Goal: Information Seeking & Learning: Learn about a topic

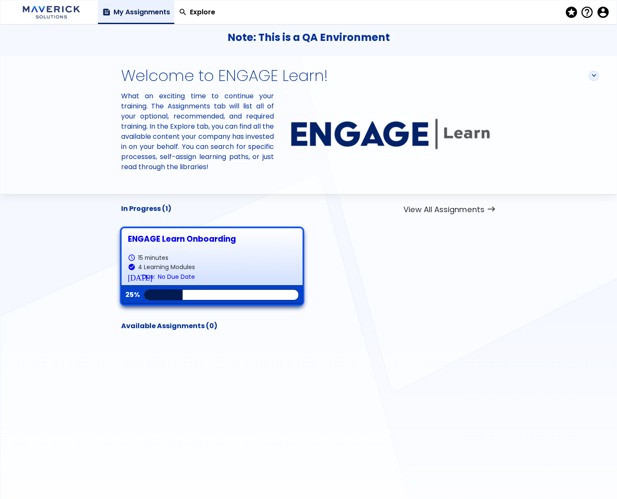
click at [189, 235] on div "ENGAGE Learn Onboarding" at bounding box center [212, 239] width 168 height 9
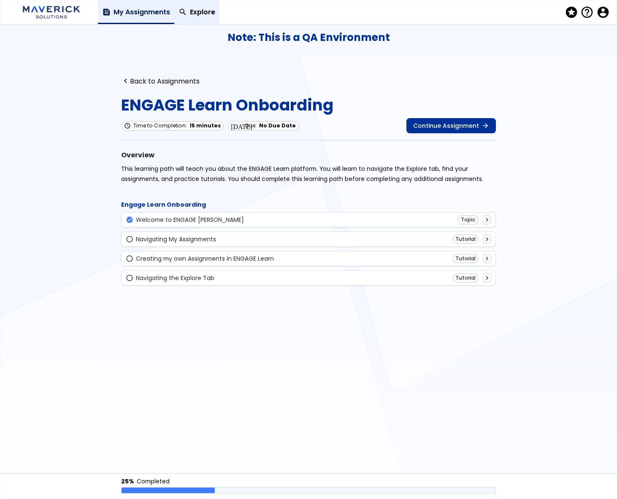
click at [198, 12] on link "search Explore" at bounding box center [196, 12] width 45 height 24
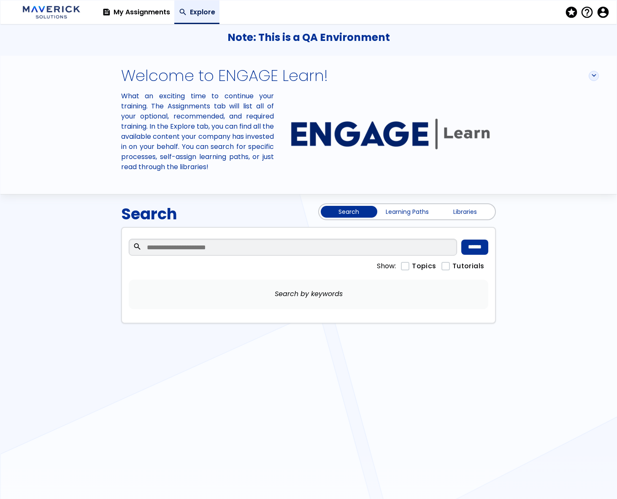
click at [455, 210] on link "Libraries" at bounding box center [465, 212] width 57 height 12
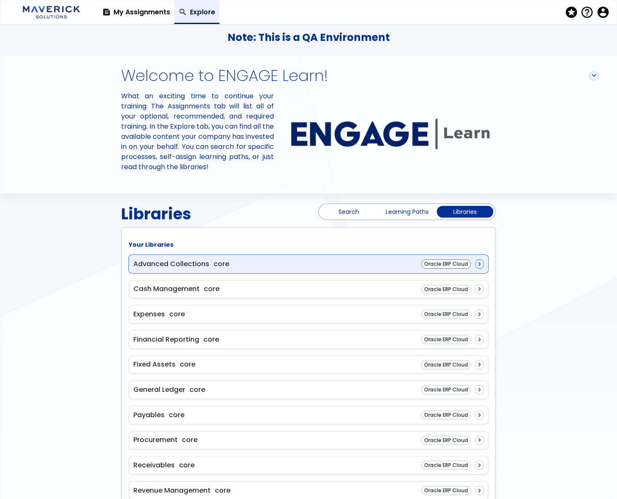
click at [388, 272] on div "Advanced Collections core Oracle ERP Cloud navigate_next" at bounding box center [308, 264] width 359 height 19
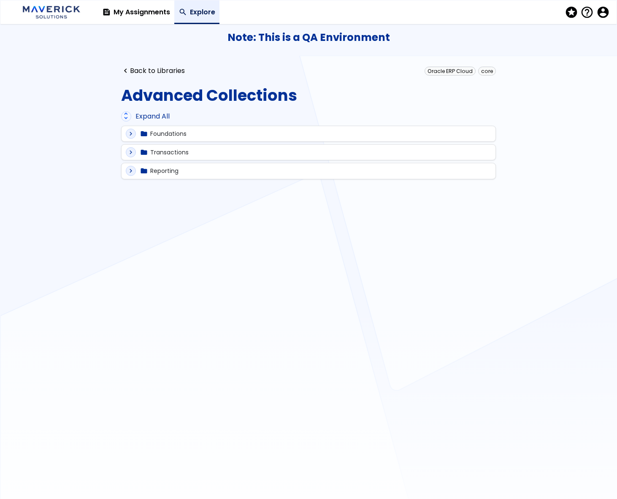
click at [157, 113] on div "unfold_more Expand All" at bounding box center [308, 116] width 375 height 10
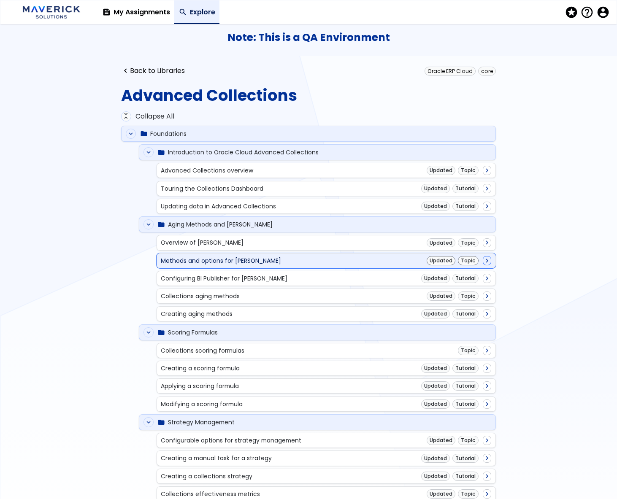
click at [399, 259] on div "Methods and options for dunning Updated Topic navigate_next" at bounding box center [326, 260] width 330 height 9
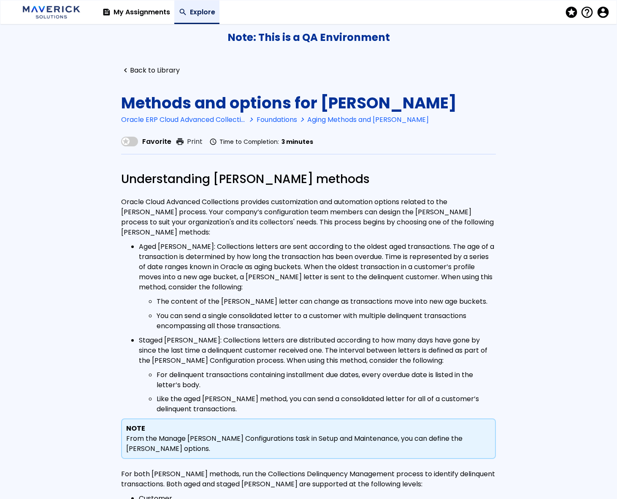
click at [127, 146] on span at bounding box center [129, 142] width 17 height 10
click at [141, 73] on link "navigate_before Back to Library" at bounding box center [150, 71] width 59 height 8
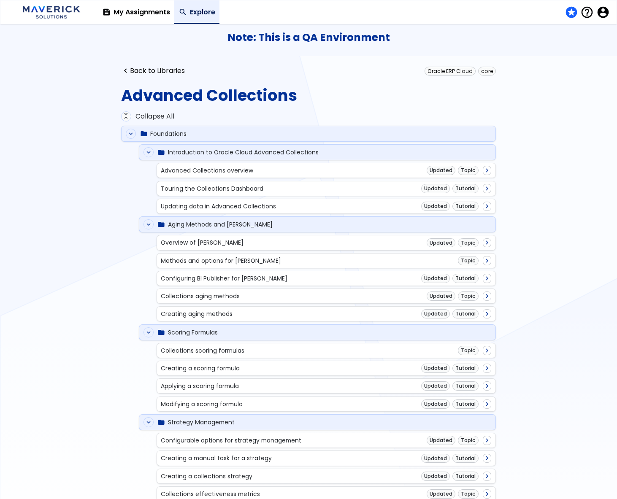
click at [569, 13] on span "stars" at bounding box center [570, 12] width 12 height 12
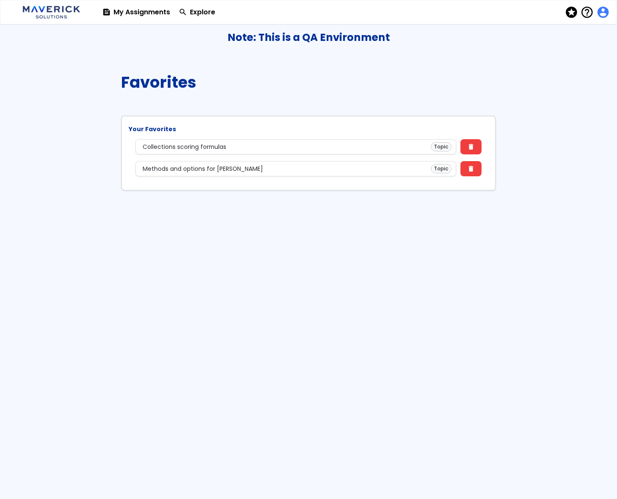
click at [606, 8] on span "account_circle" at bounding box center [602, 12] width 12 height 12
click at [572, 22] on button "account_circle Profile" at bounding box center [567, 29] width 75 height 15
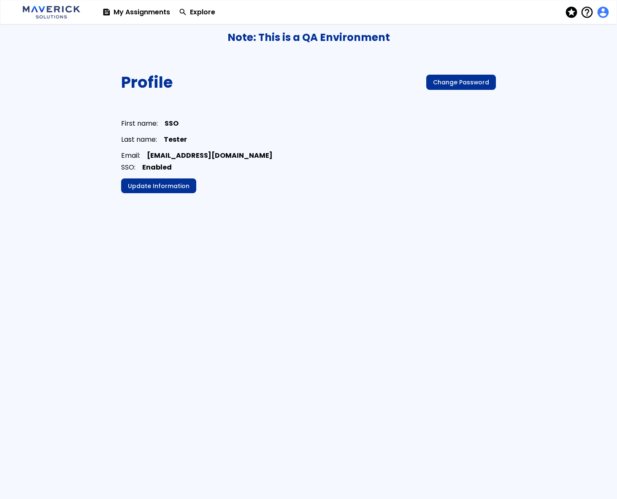
click at [600, 13] on span "account_circle" at bounding box center [602, 12] width 12 height 12
click at [566, 44] on button "logout Logout" at bounding box center [567, 45] width 75 height 15
